Goal: Task Accomplishment & Management: Use online tool/utility

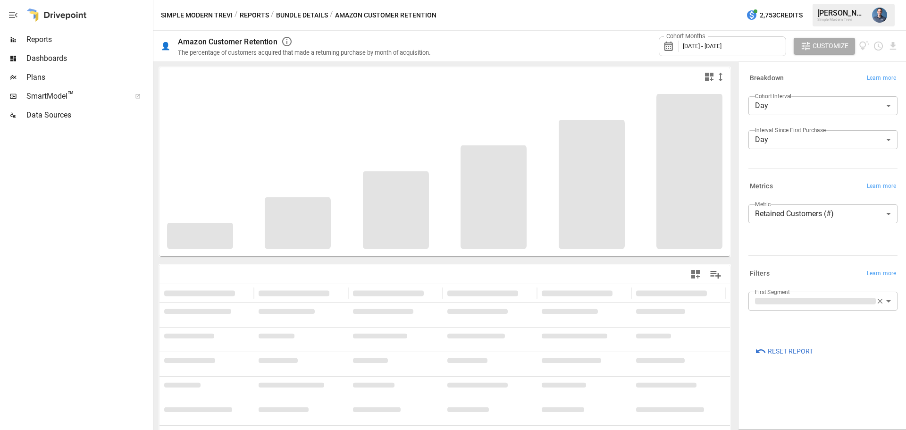
click at [43, 41] on span "Reports" at bounding box center [88, 39] width 125 height 11
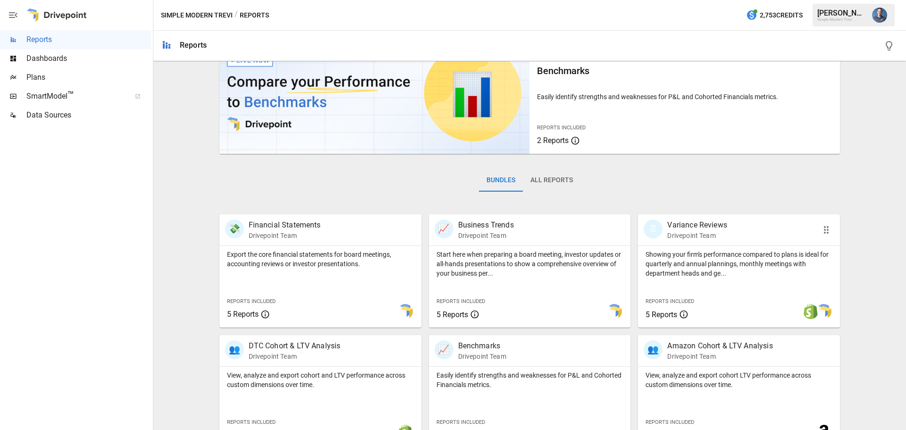
scroll to position [94, 0]
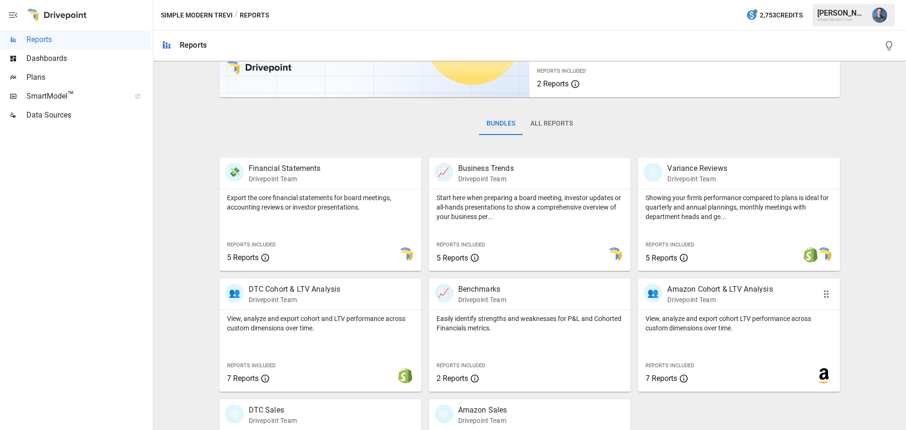
click at [701, 318] on p "View, analyze and export cohort LTV performance across custom dimensions over t…" at bounding box center [738, 323] width 187 height 19
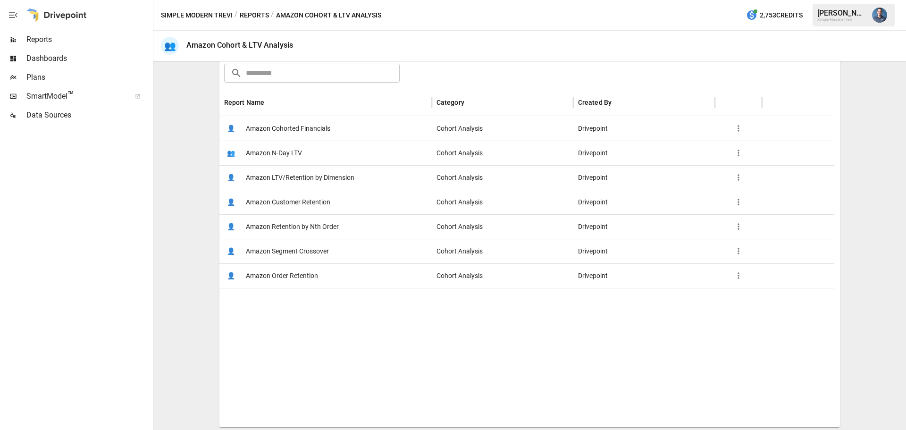
scroll to position [150, 0]
click at [307, 254] on span "Amazon Segment Crossover" at bounding box center [287, 250] width 83 height 24
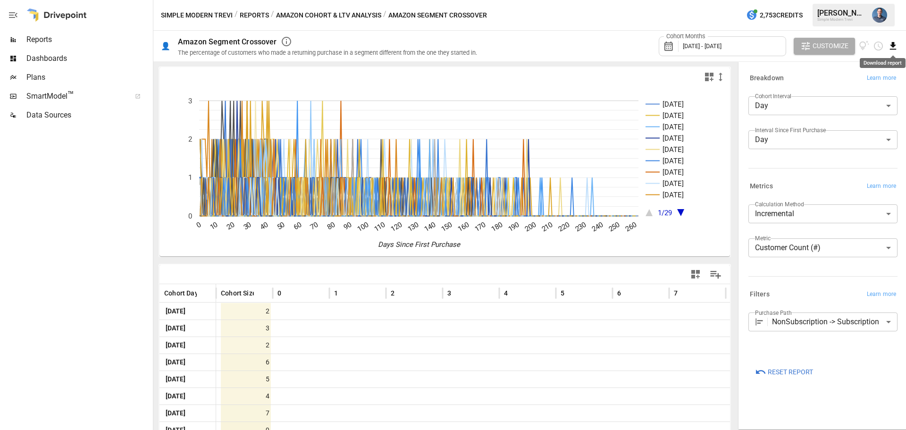
click at [888, 45] on icon "Download report" at bounding box center [892, 46] width 11 height 11
click at [841, 88] on li "Download as CSV" at bounding box center [861, 83] width 75 height 19
